Goal: Task Accomplishment & Management: Complete application form

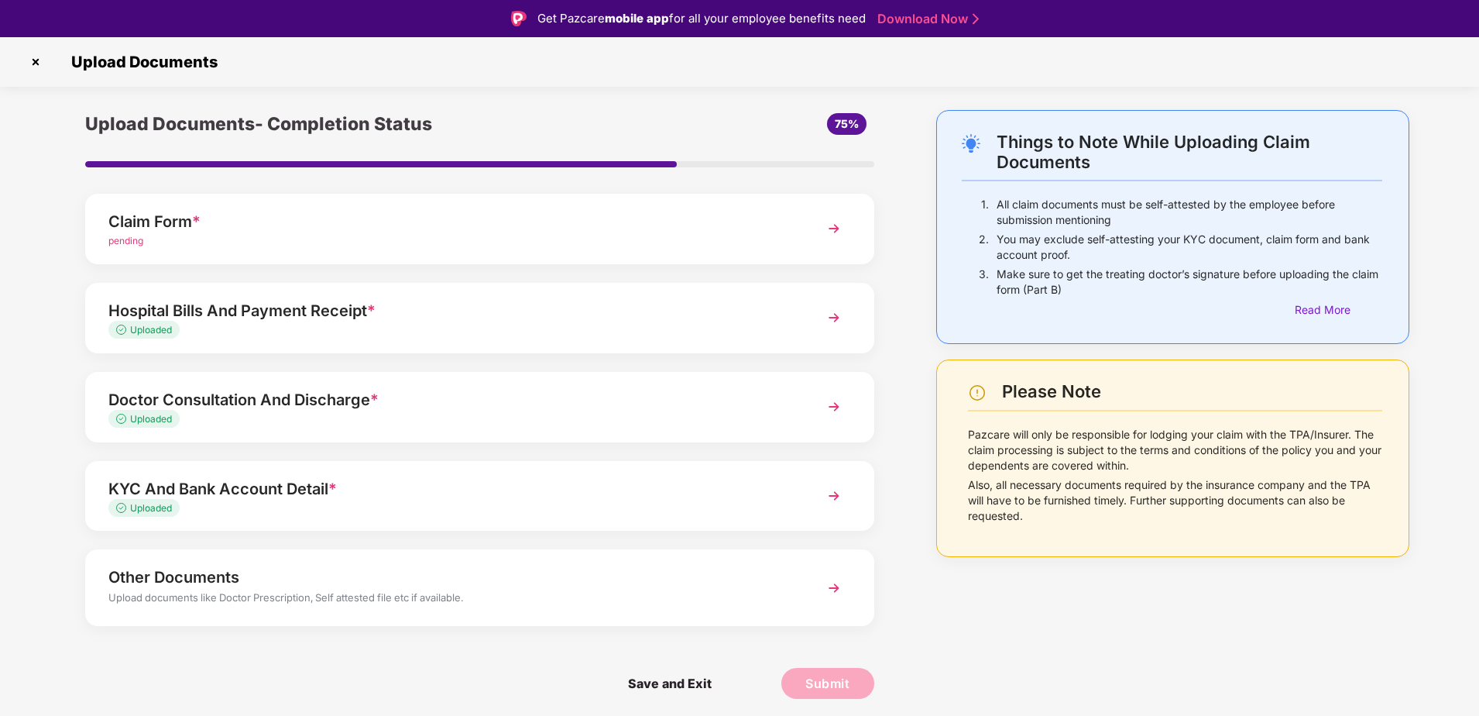
scroll to position [37, 0]
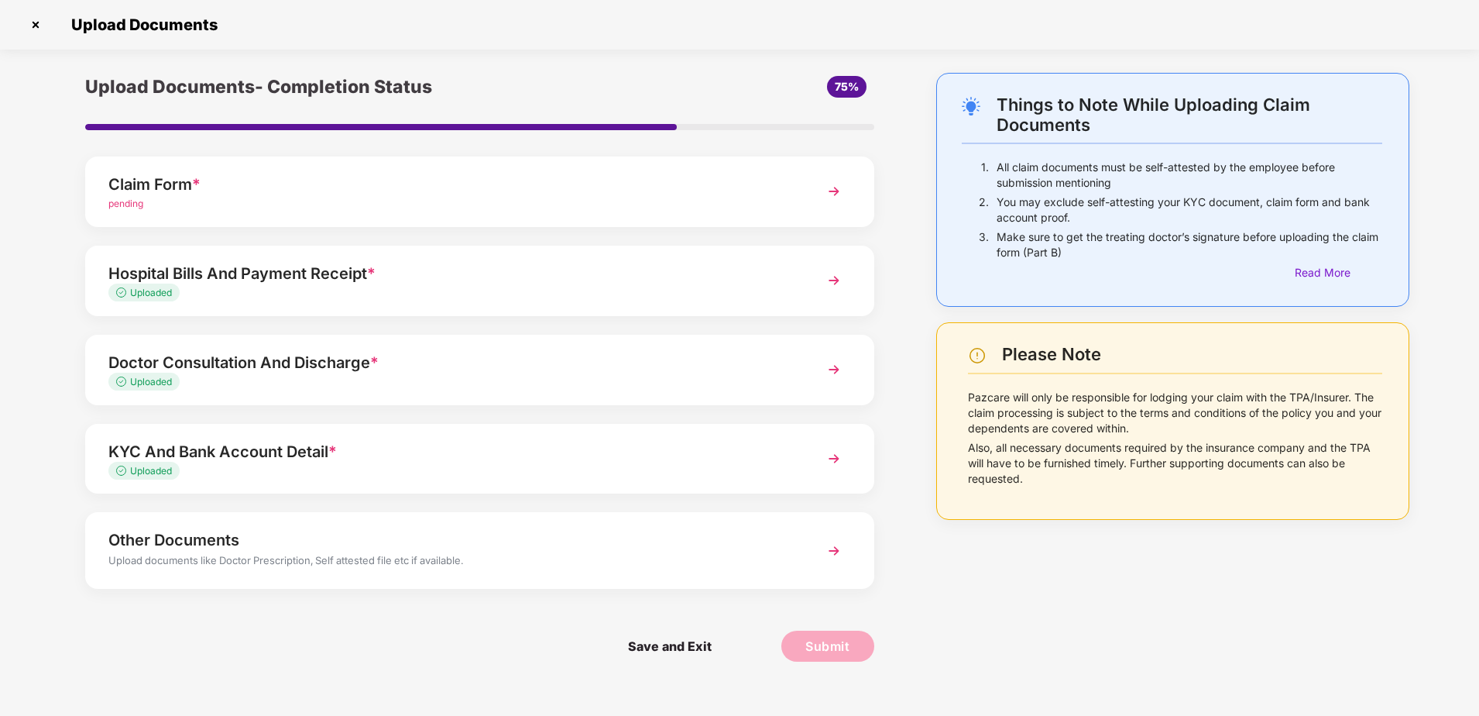
click at [773, 563] on div "Upload documents like Doctor Prescription, Self attested file etc if available." at bounding box center [448, 562] width 681 height 20
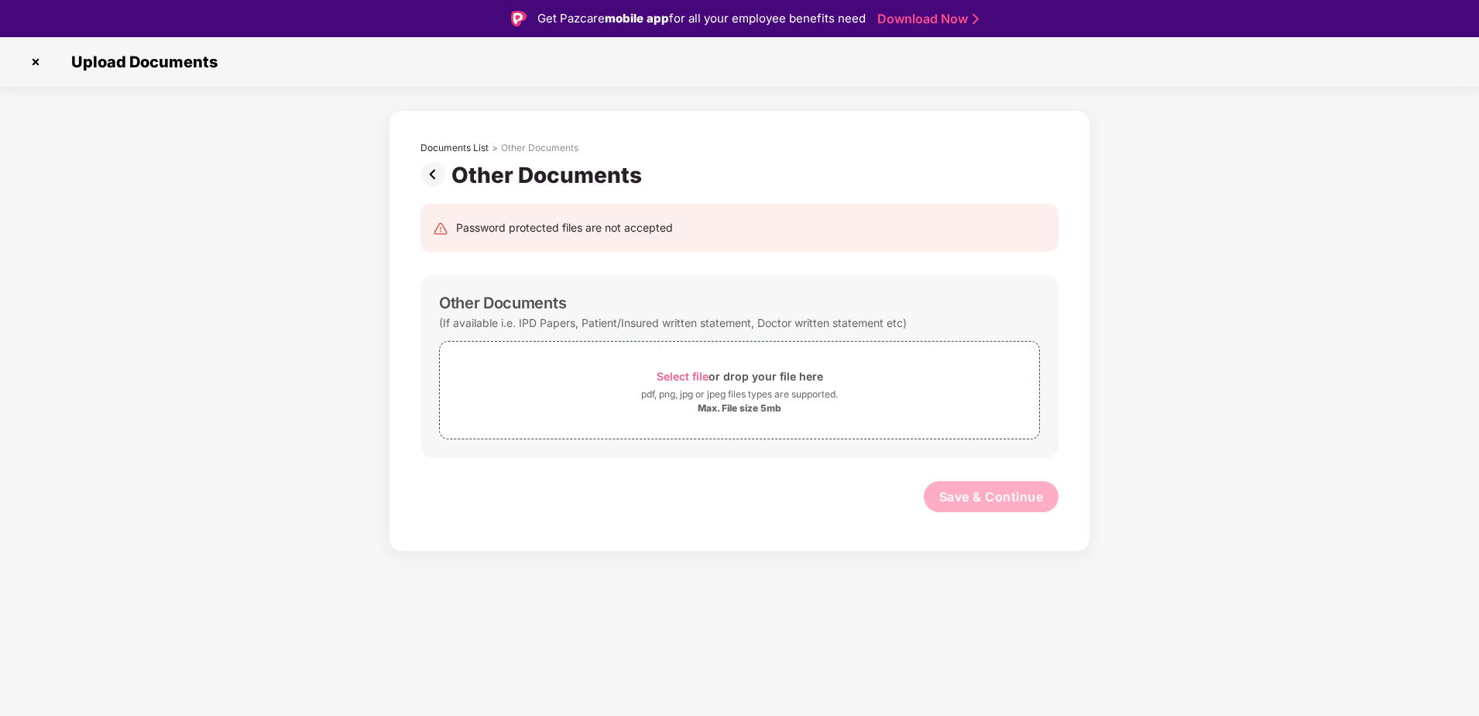
click at [432, 178] on img at bounding box center [436, 174] width 31 height 25
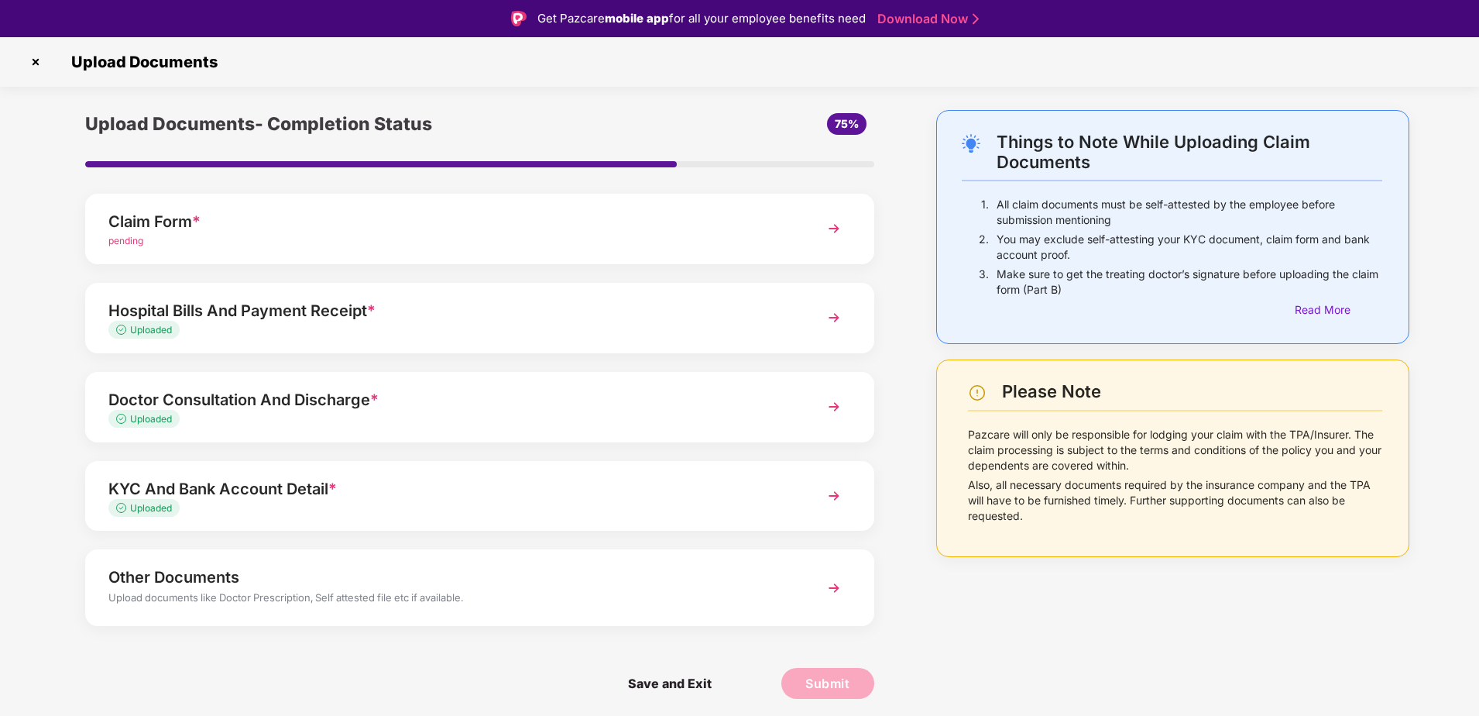
click at [637, 486] on div "KYC And Bank Account Detail *" at bounding box center [448, 488] width 681 height 25
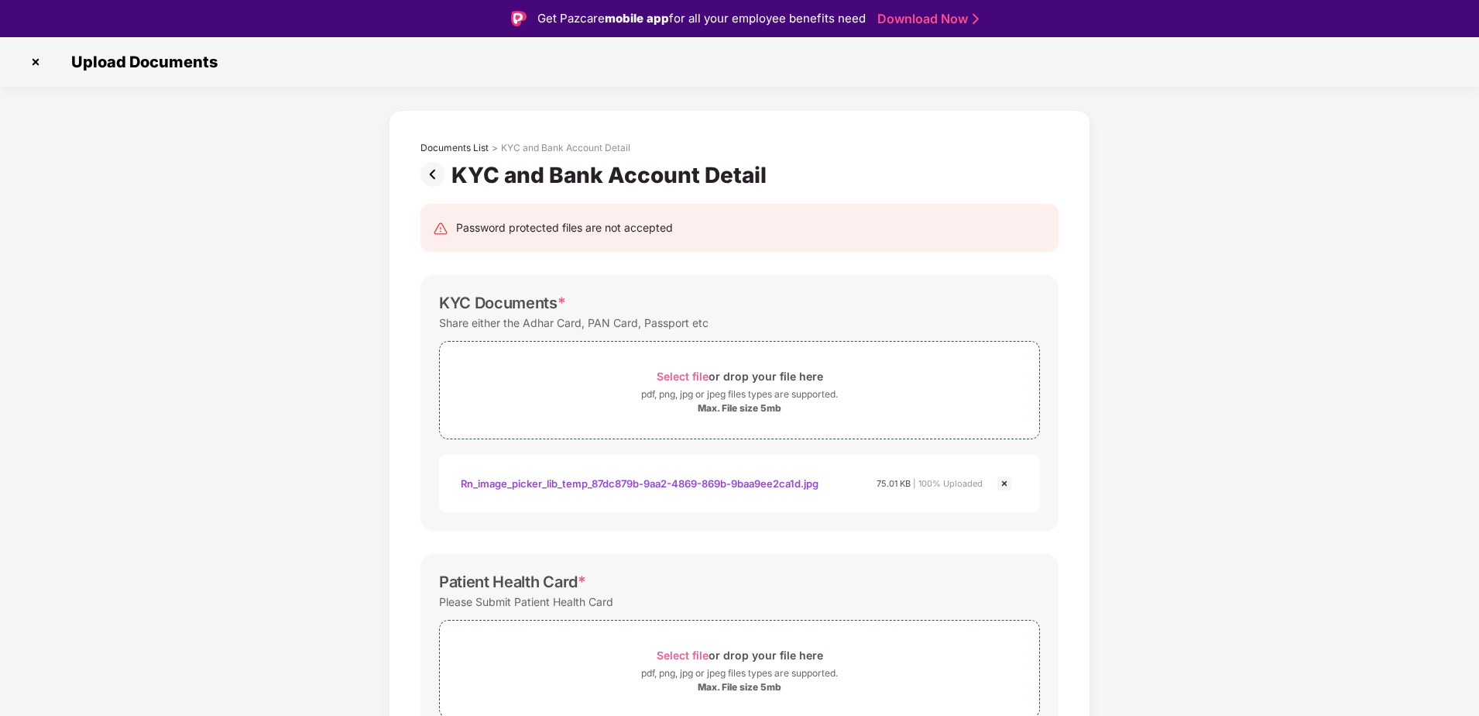
click at [431, 165] on img at bounding box center [436, 174] width 31 height 25
